Goal: Task Accomplishment & Management: Manage account settings

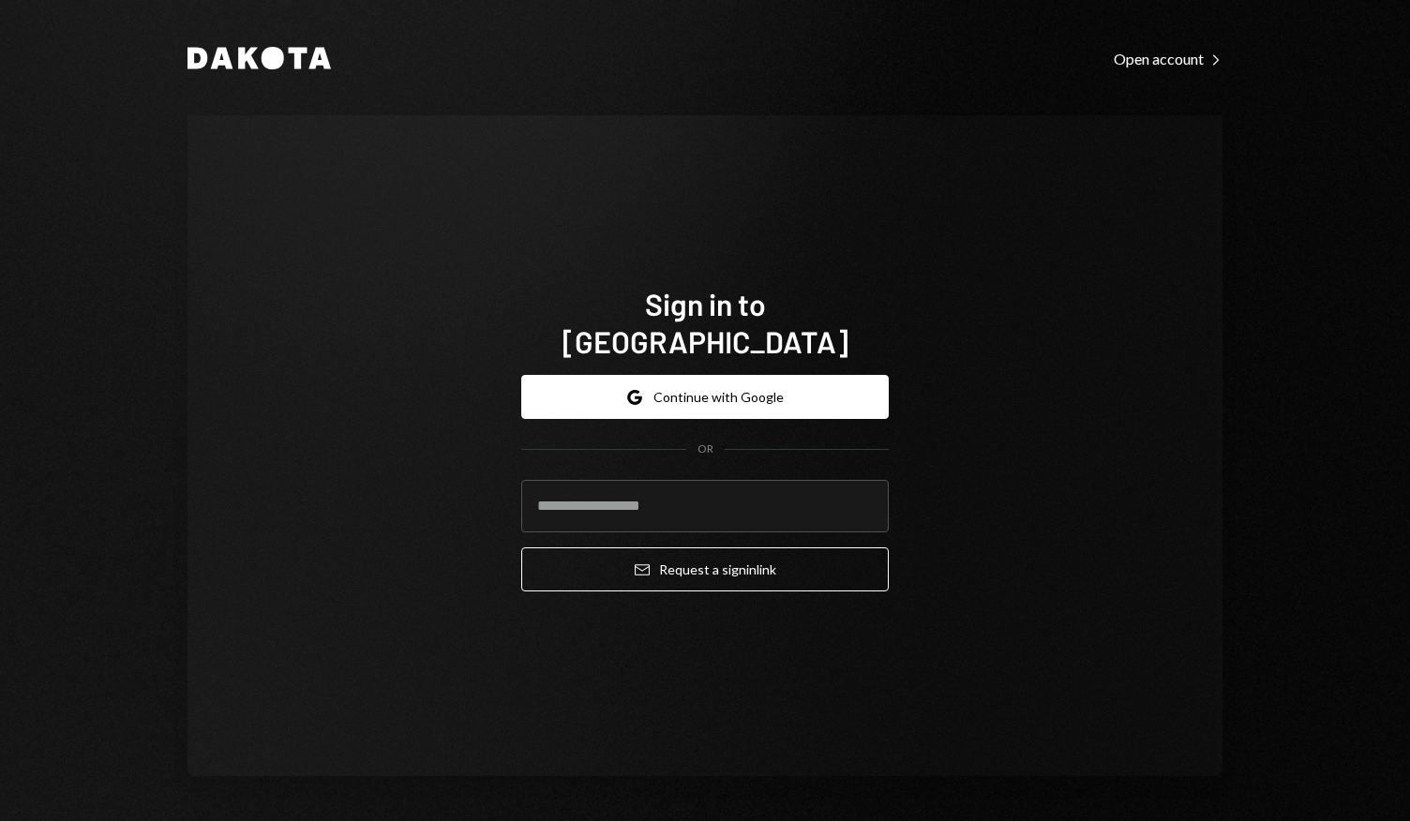
click at [972, 234] on div "Sign in to [GEOGRAPHIC_DATA] Google Continue with Google OR Email Request a sig…" at bounding box center [704, 445] width 1035 height 661
